Goal: Task Accomplishment & Management: Manage account settings

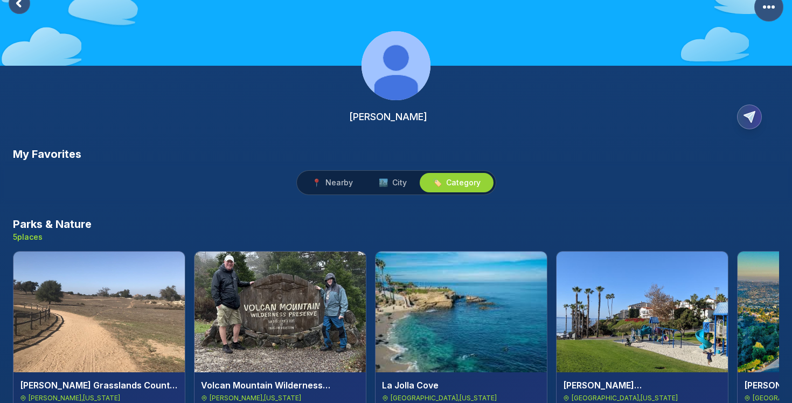
scroll to position [29, 0]
click at [399, 183] on span "City" at bounding box center [399, 183] width 15 height 11
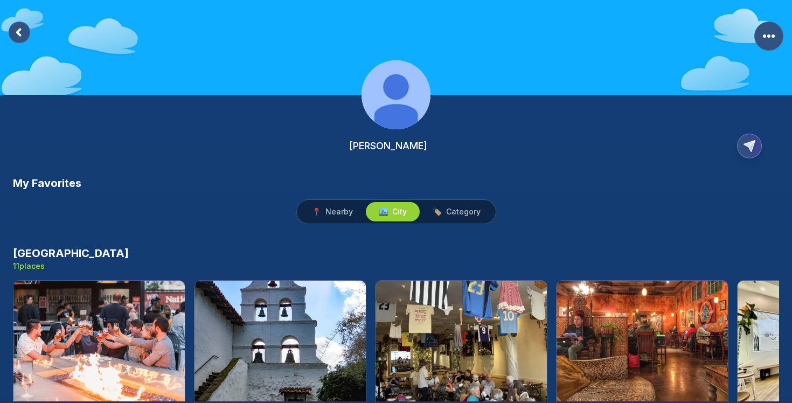
click at [18, 32] on icon at bounding box center [18, 32] width 3 height 6
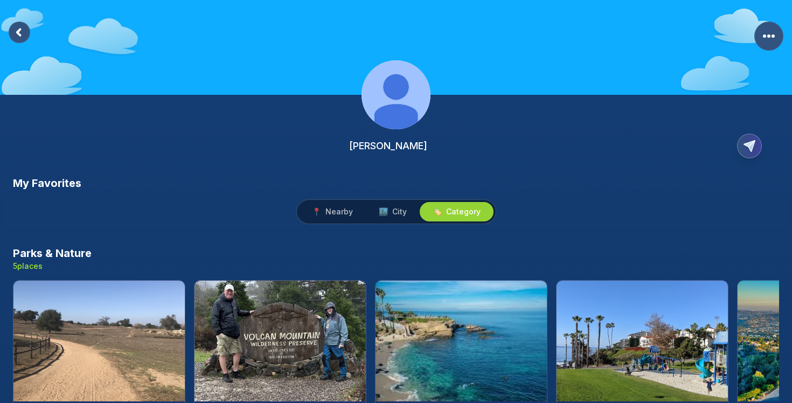
click at [21, 34] on rect at bounding box center [20, 33] width 22 height 22
click at [19, 30] on icon at bounding box center [18, 32] width 3 height 6
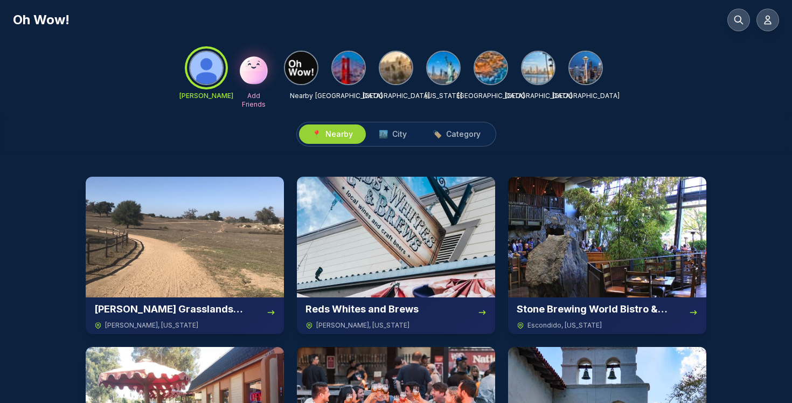
click at [300, 65] on img at bounding box center [301, 68] width 32 height 32
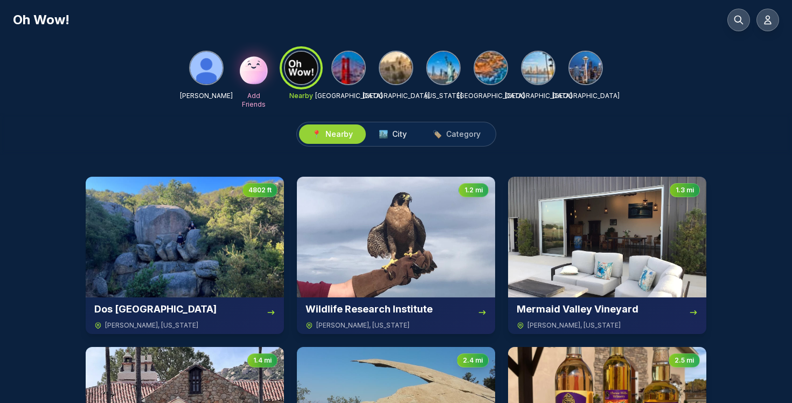
click at [391, 138] on span "🏙️ City" at bounding box center [393, 134] width 28 height 11
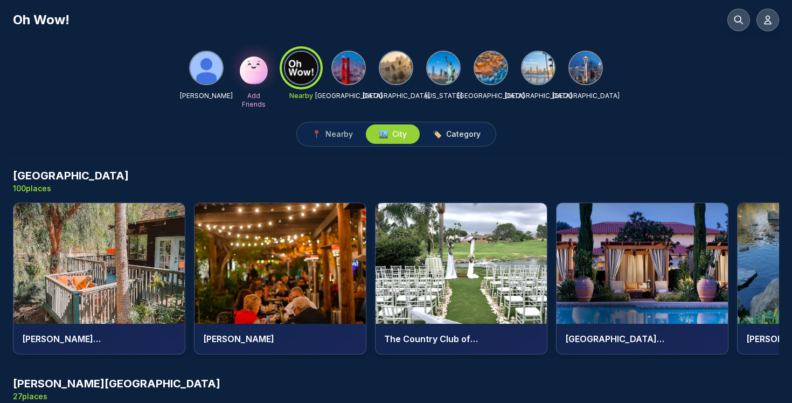
click at [459, 132] on span "Category" at bounding box center [463, 134] width 34 height 11
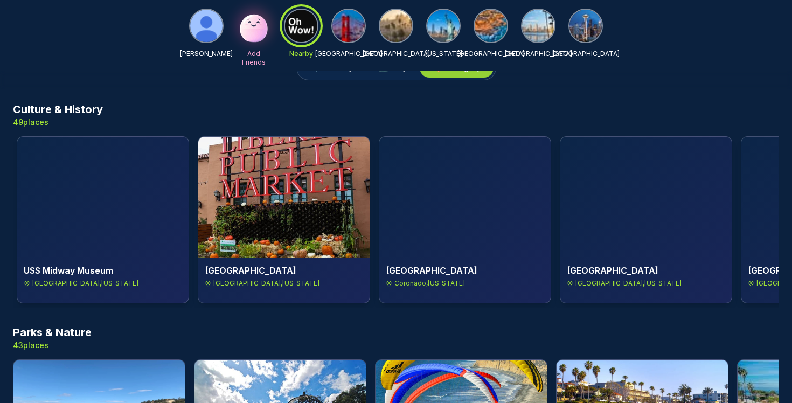
scroll to position [0, 1268]
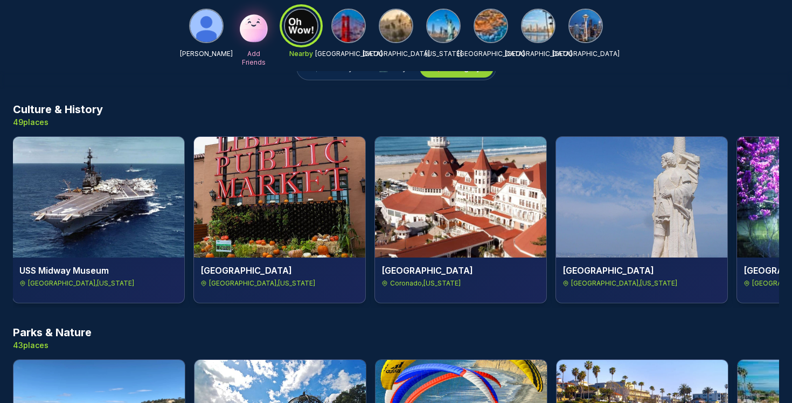
click at [261, 185] on img at bounding box center [279, 197] width 171 height 121
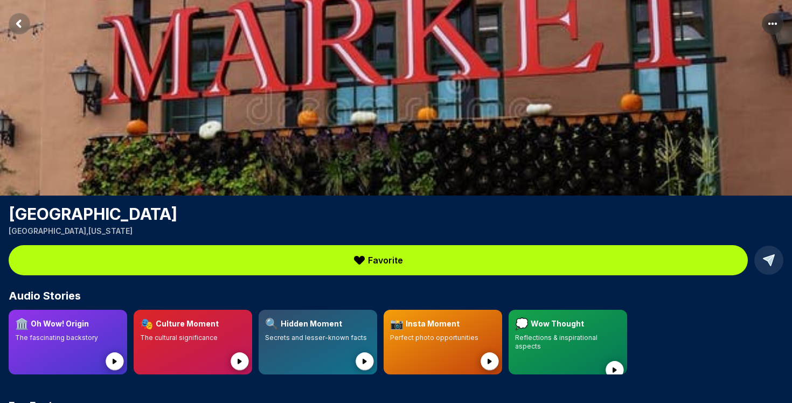
click at [384, 262] on span "Favorite" at bounding box center [385, 260] width 35 height 13
click at [380, 254] on span "Favorite" at bounding box center [385, 260] width 35 height 13
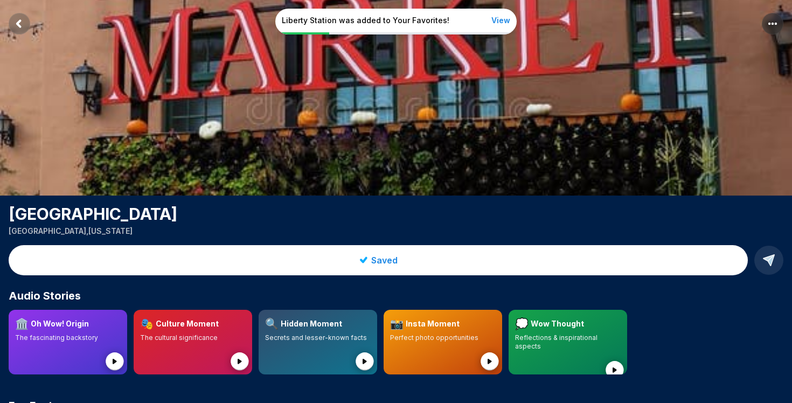
click at [24, 24] on div "Liberty Station was added to Your Favorites! View" at bounding box center [396, 22] width 792 height 26
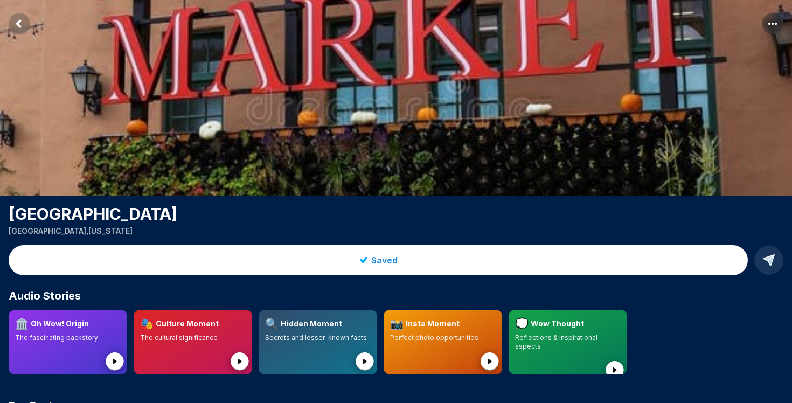
click at [22, 21] on rect "Return to previous page" at bounding box center [20, 24] width 22 height 22
